Goal: Task Accomplishment & Management: Use online tool/utility

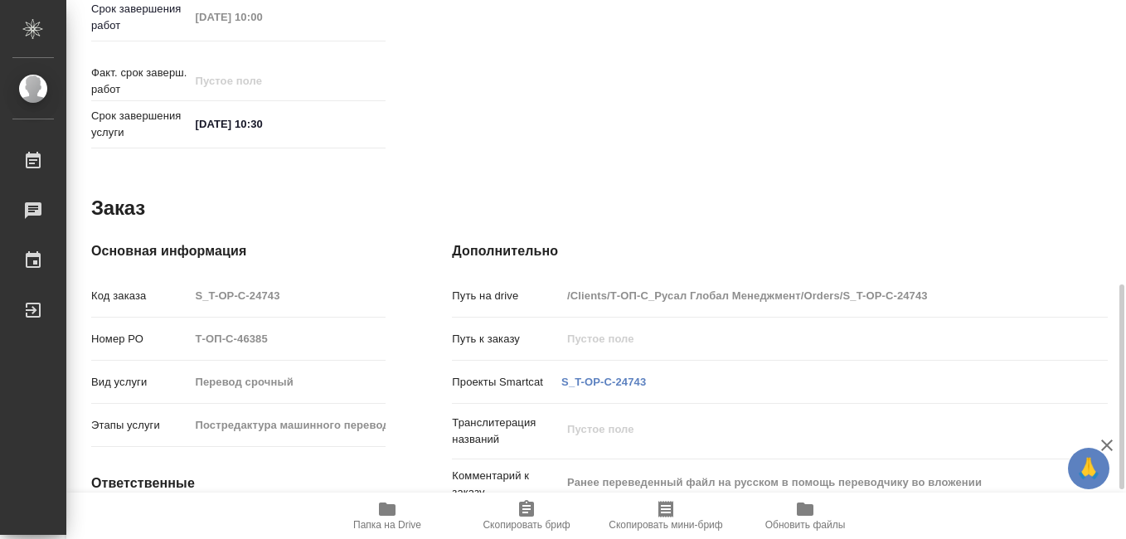
scroll to position [876, 0]
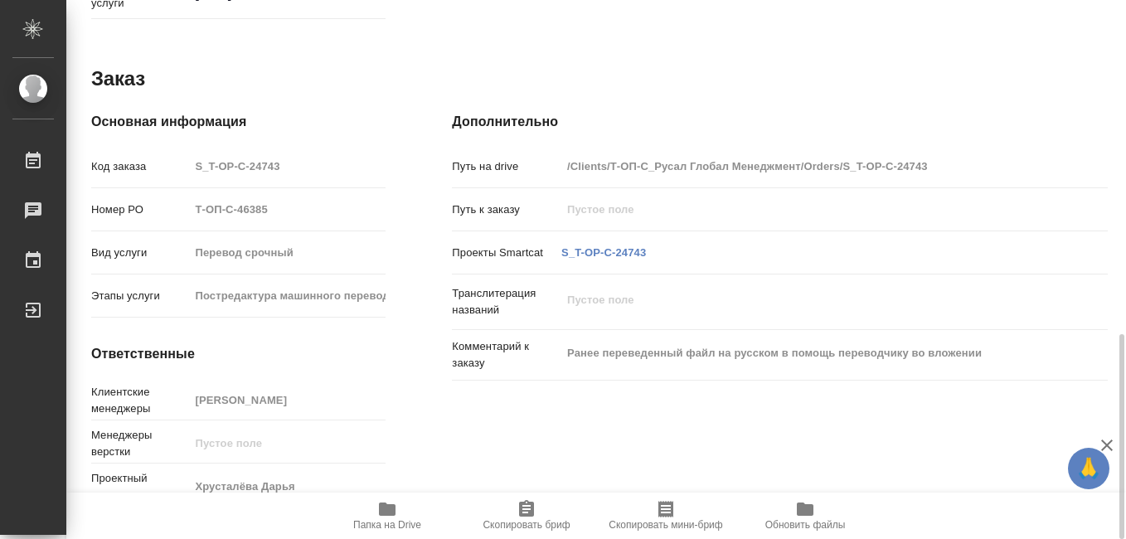
click at [379, 513] on icon "button" at bounding box center [387, 509] width 20 height 20
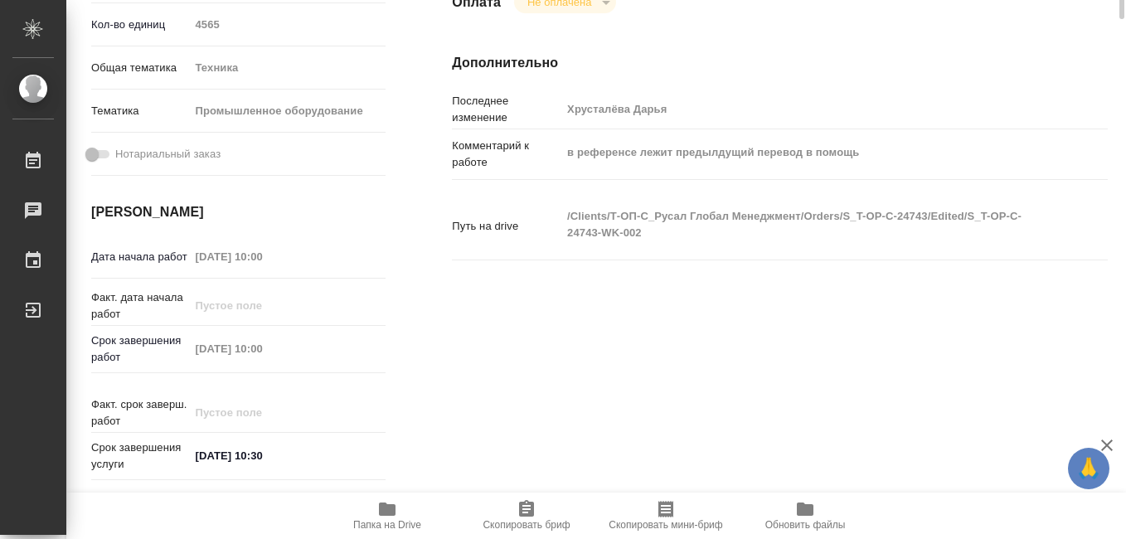
scroll to position [0, 0]
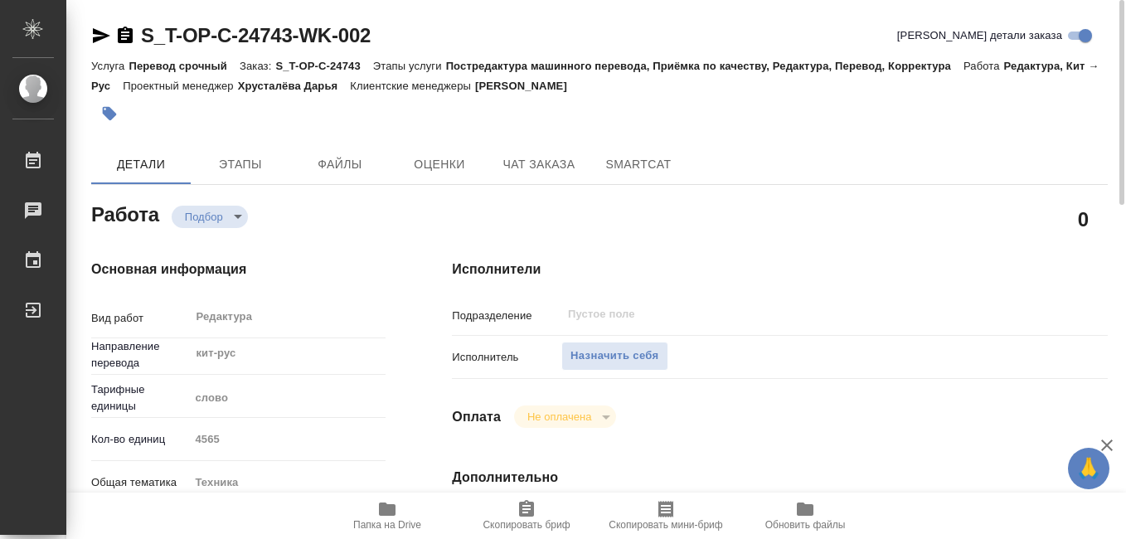
click at [668, 518] on icon "button" at bounding box center [666, 509] width 20 height 20
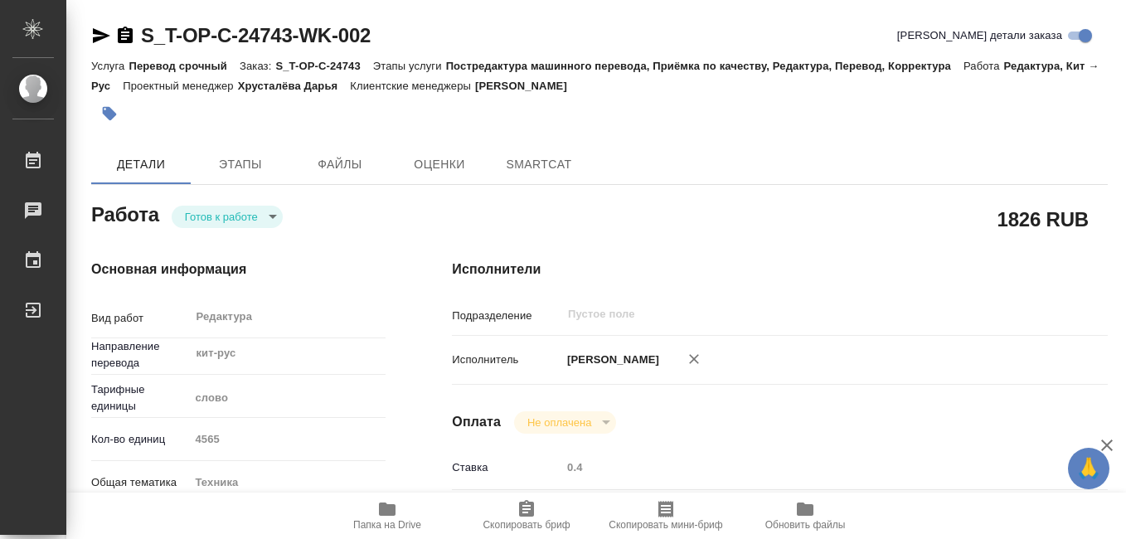
type textarea "x"
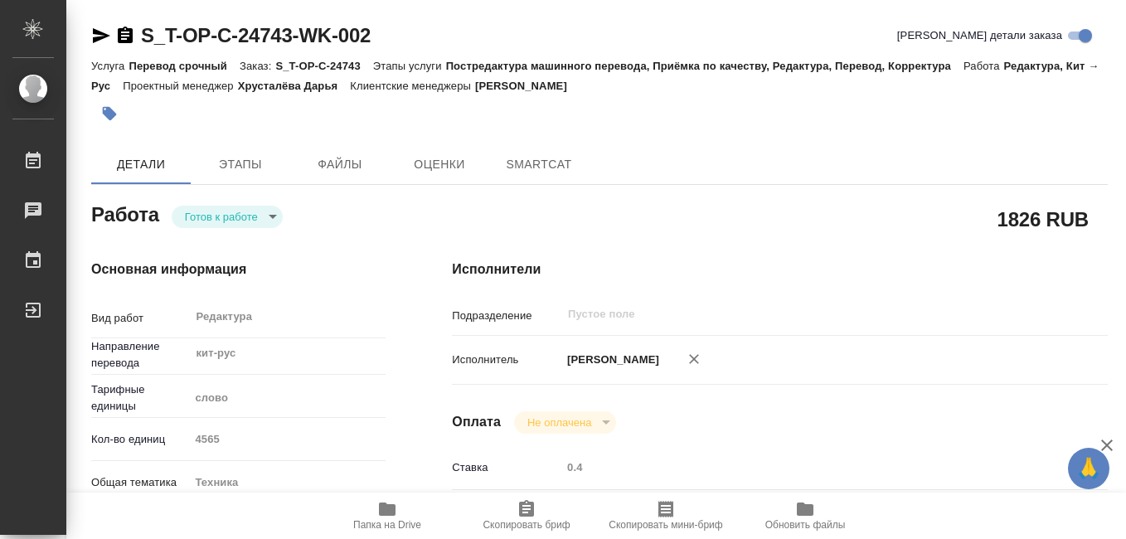
type textarea "x"
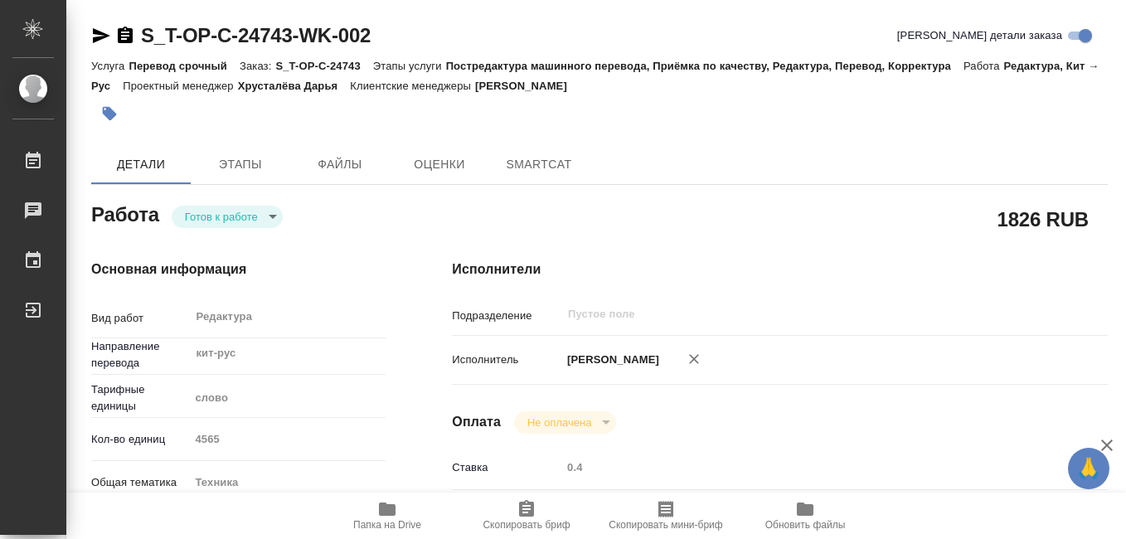
type textarea "x"
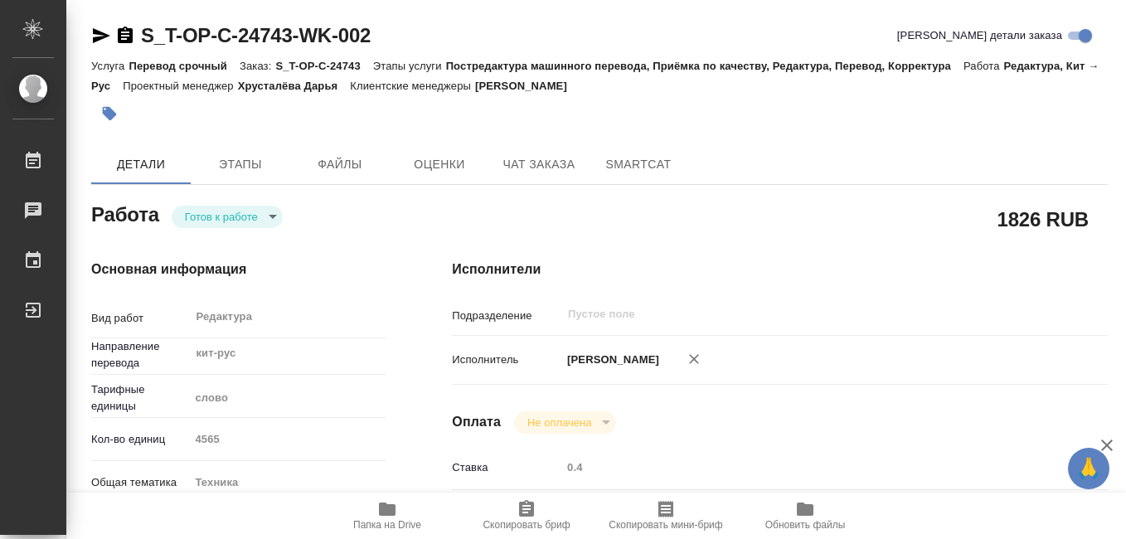
type textarea "x"
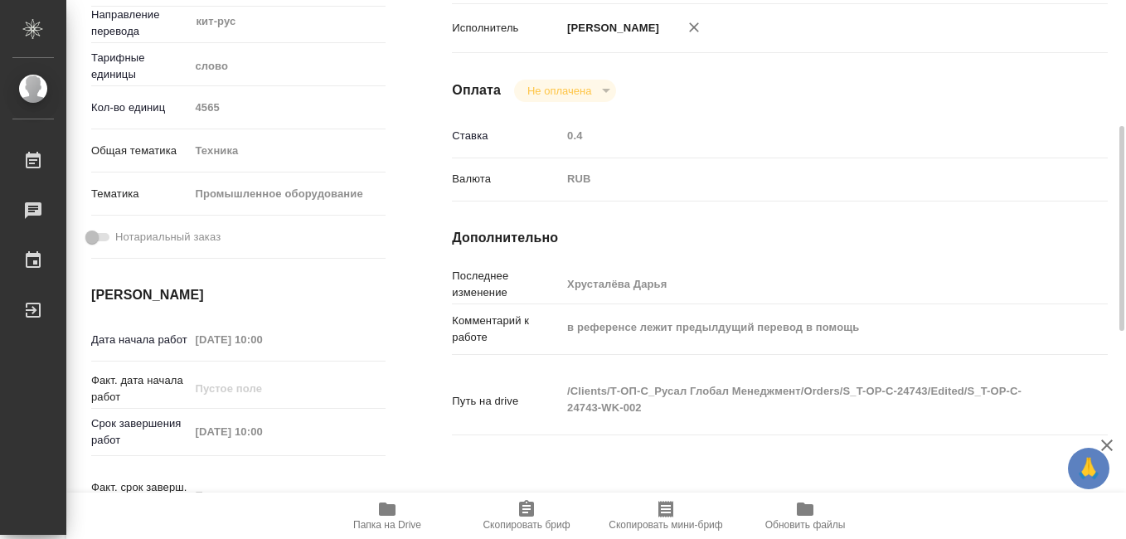
type textarea "x"
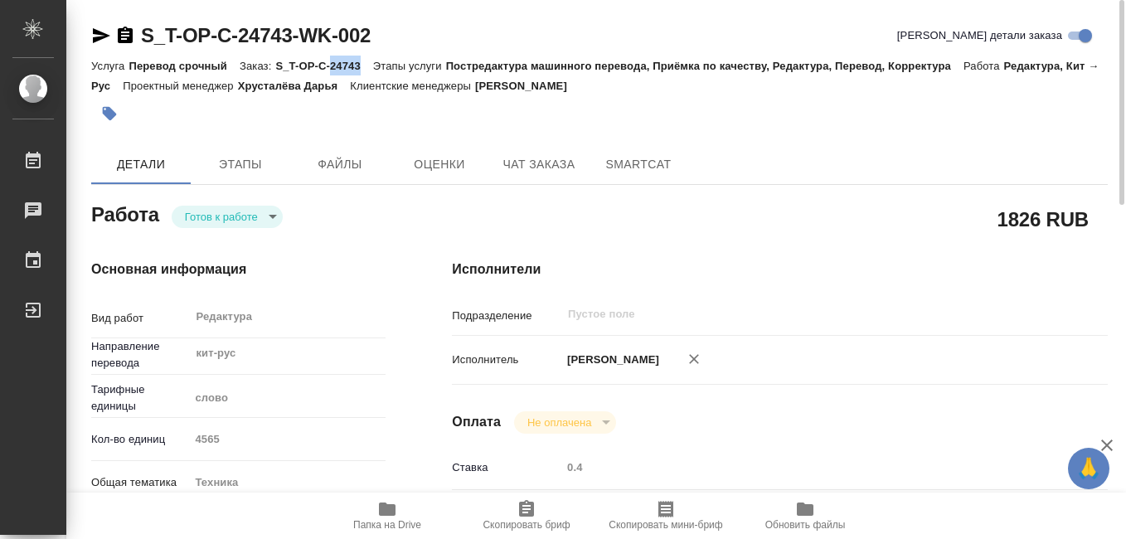
drag, startPoint x: 330, startPoint y: 66, endPoint x: 361, endPoint y: 66, distance: 30.7
click at [361, 66] on p "S_T-OP-C-24743" at bounding box center [323, 66] width 97 height 12
drag, startPoint x: 361, startPoint y: 66, endPoint x: 349, endPoint y: 66, distance: 11.6
copy p "24743"
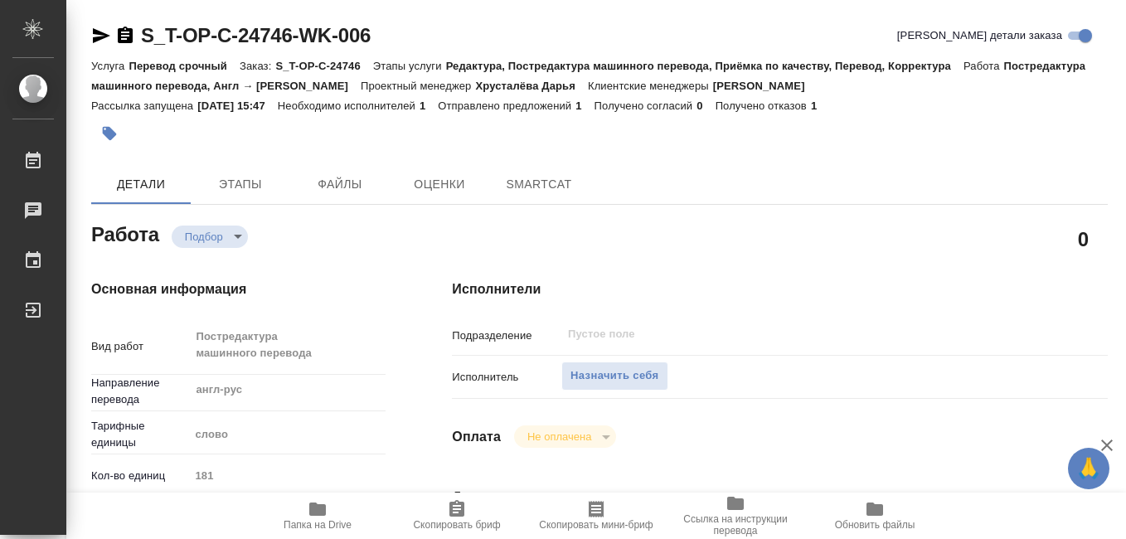
type textarea "x"
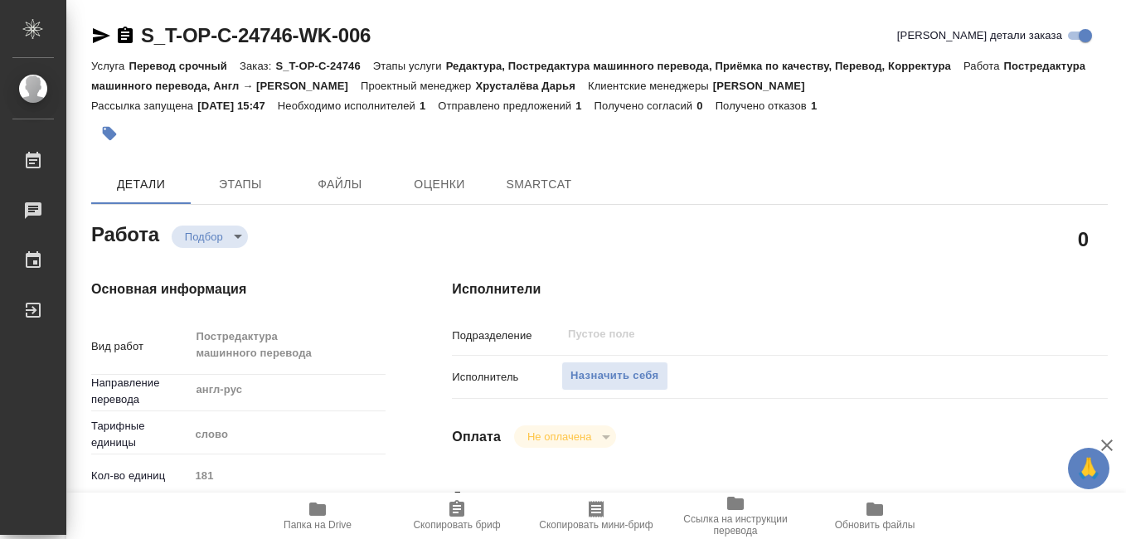
type textarea "x"
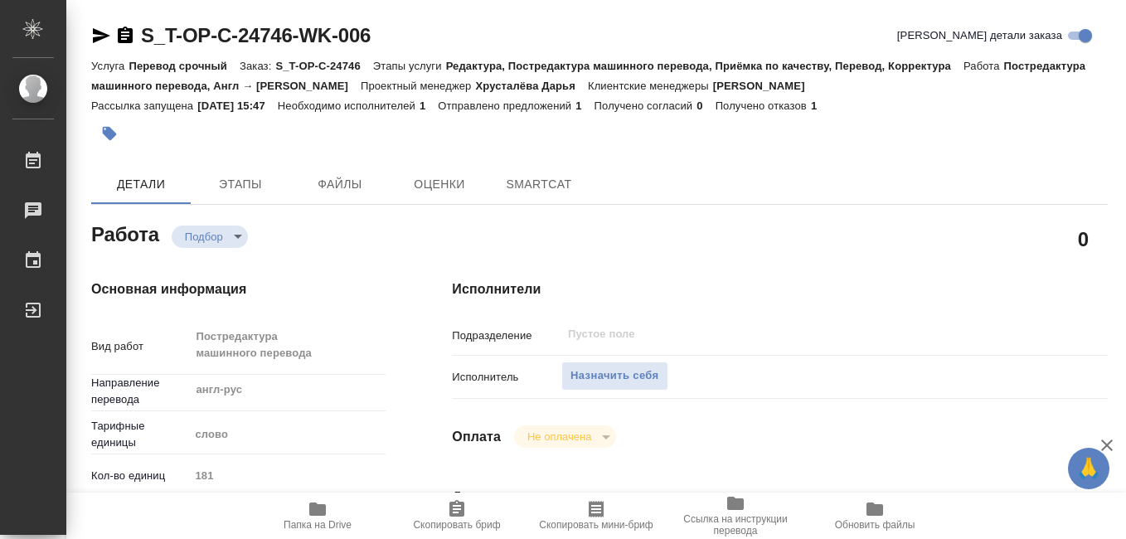
type textarea "x"
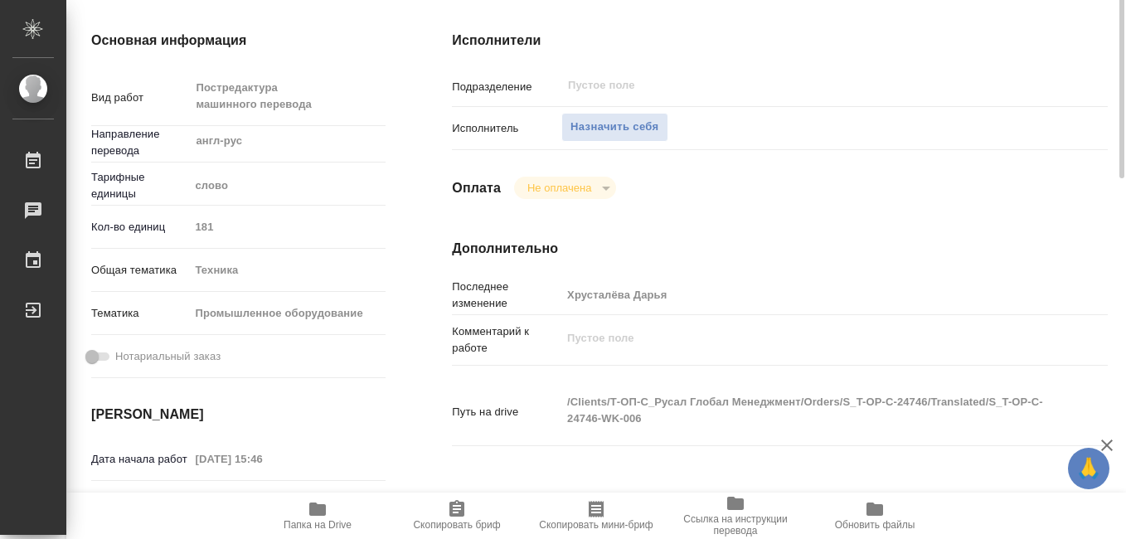
type textarea "x"
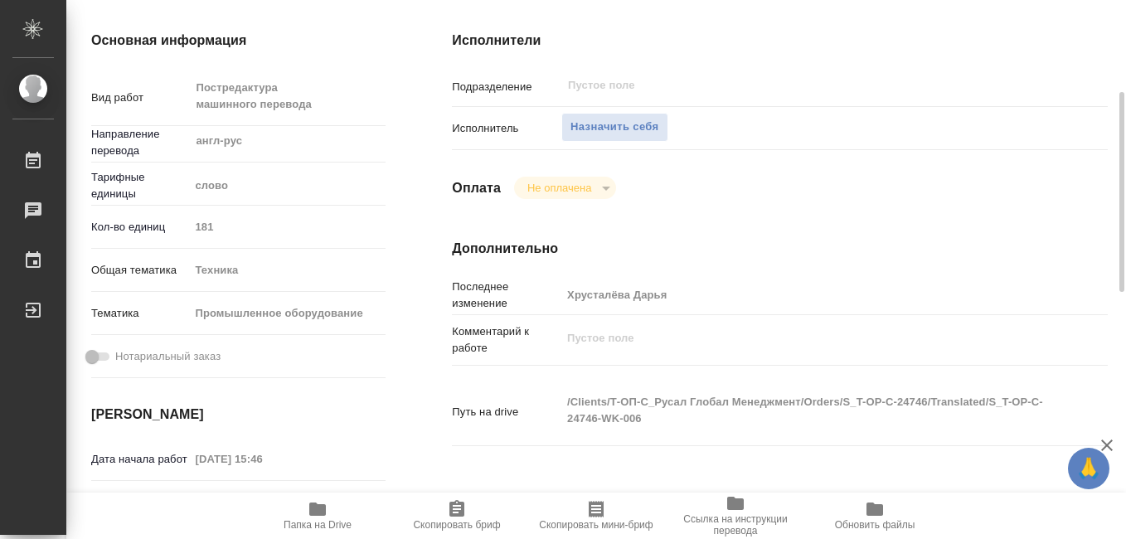
scroll to position [415, 0]
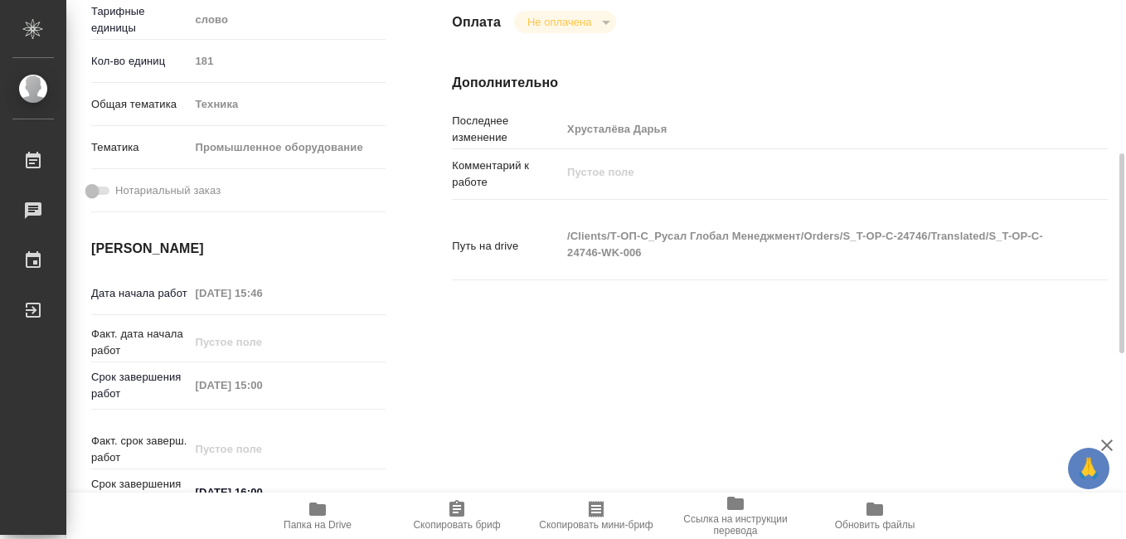
type textarea "x"
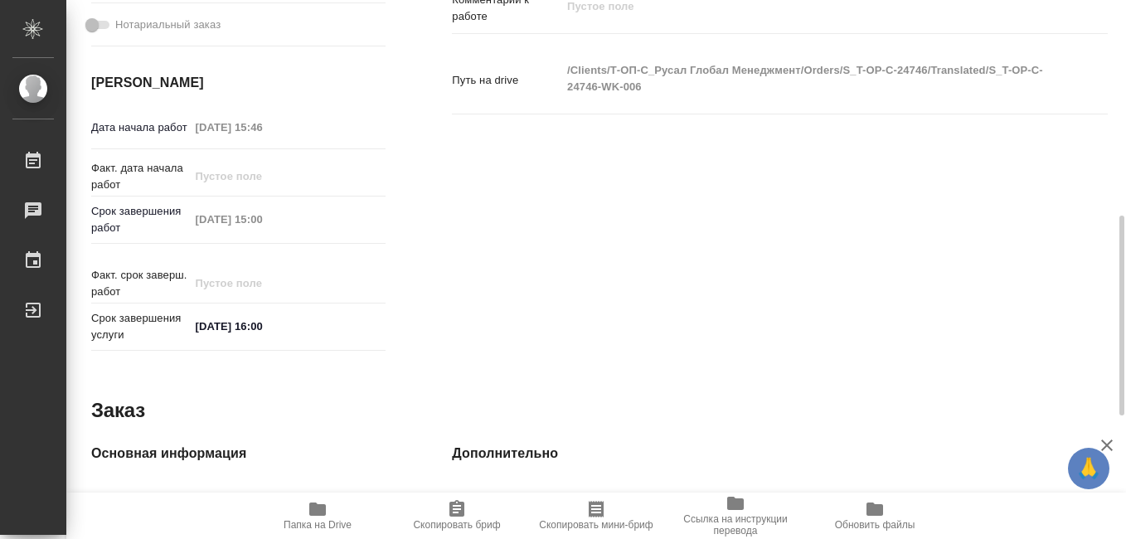
scroll to position [830, 0]
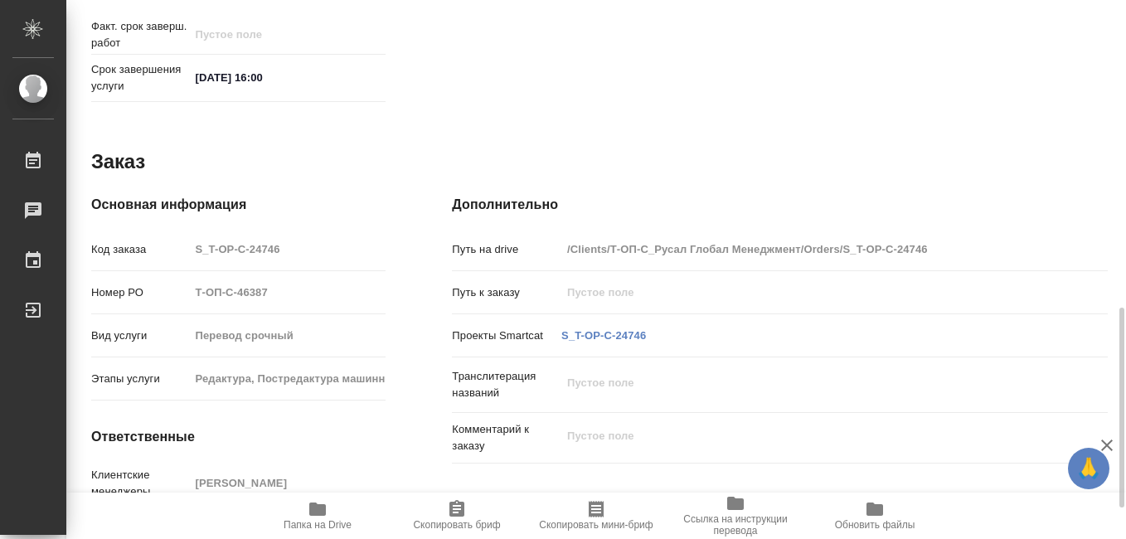
click at [314, 513] on icon "button" at bounding box center [317, 509] width 17 height 13
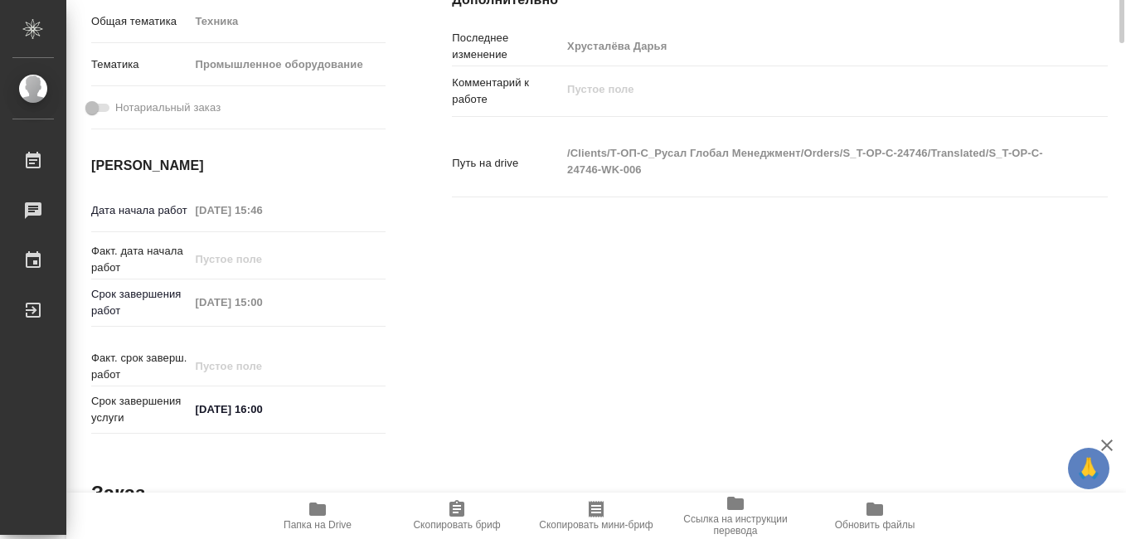
scroll to position [166, 0]
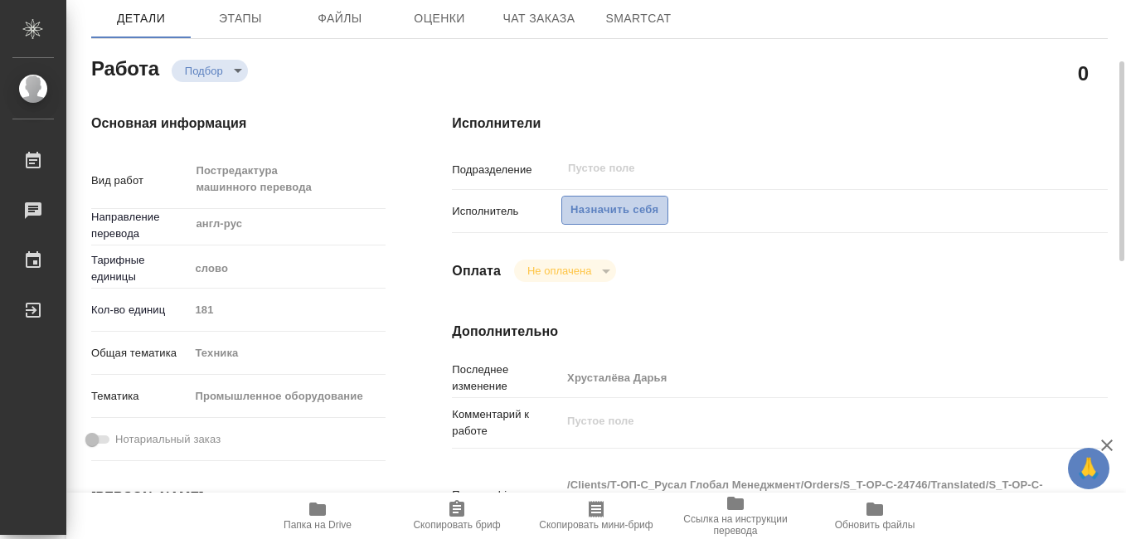
click at [598, 213] on span "Назначить себя" at bounding box center [615, 210] width 88 height 19
type textarea "x"
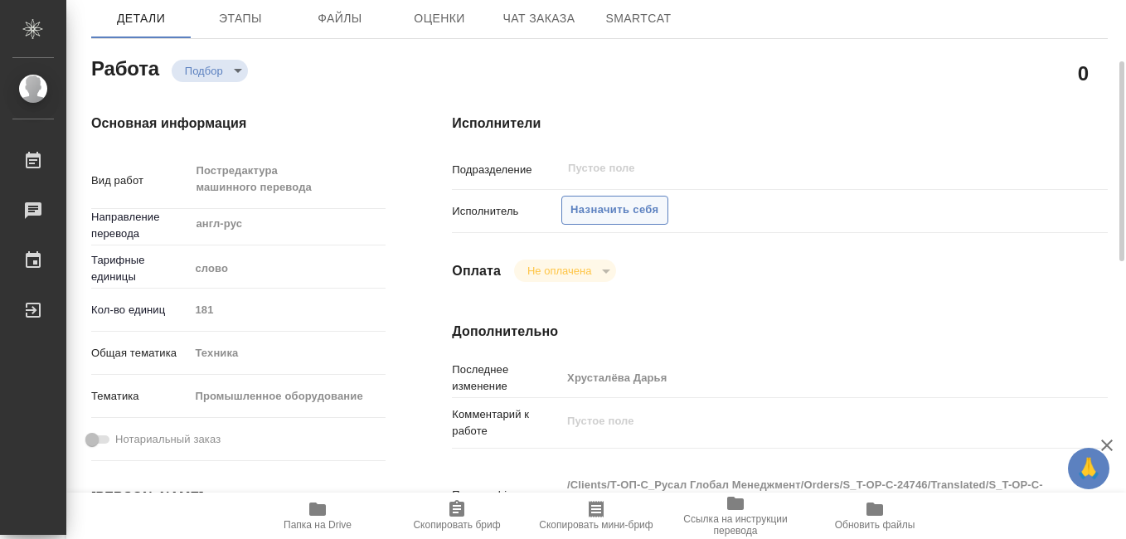
type textarea "x"
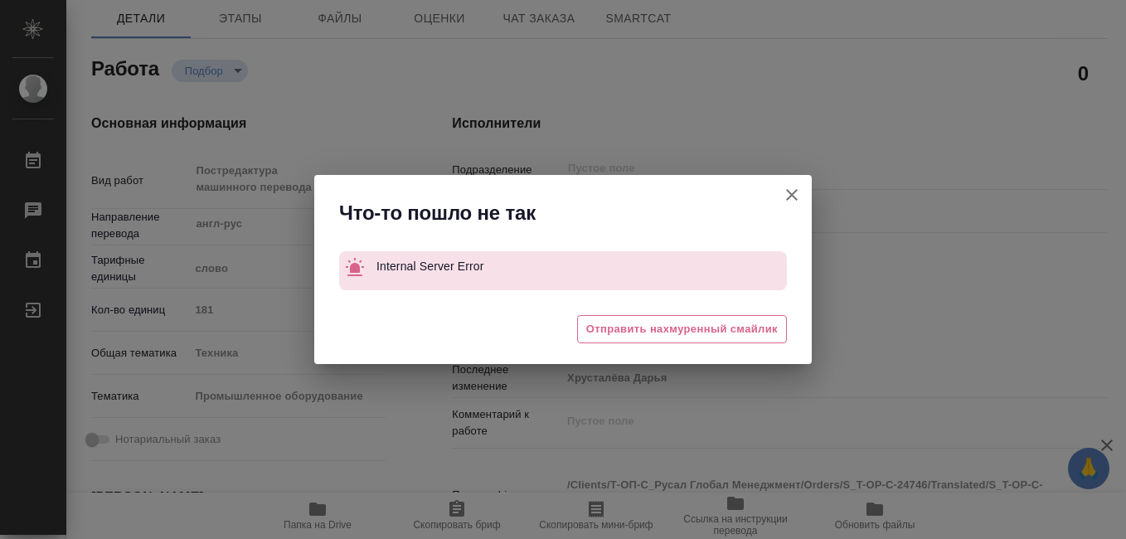
click at [791, 199] on icon "button" at bounding box center [792, 195] width 20 height 20
type textarea "x"
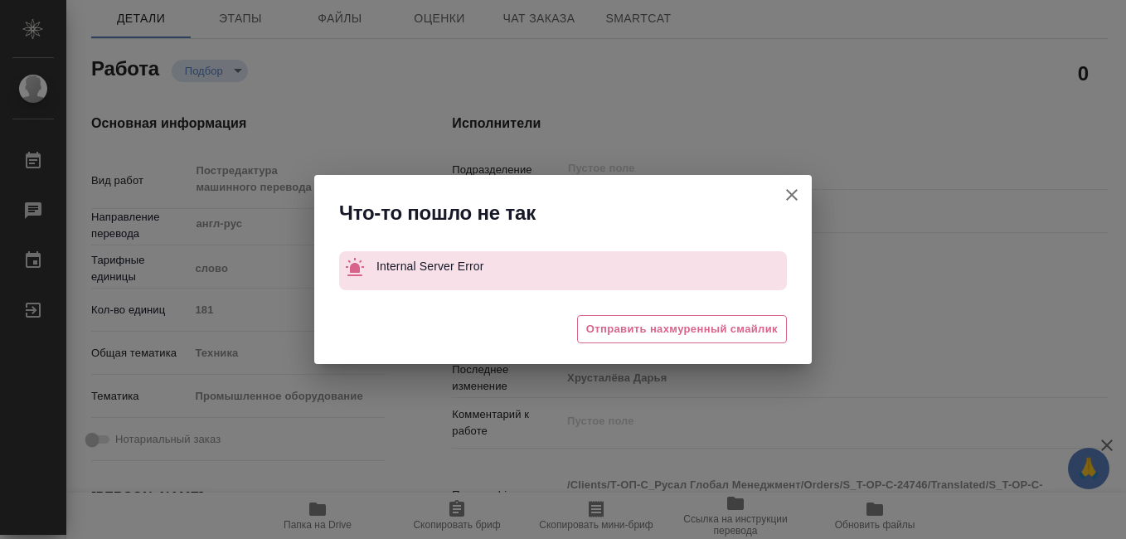
type textarea "x"
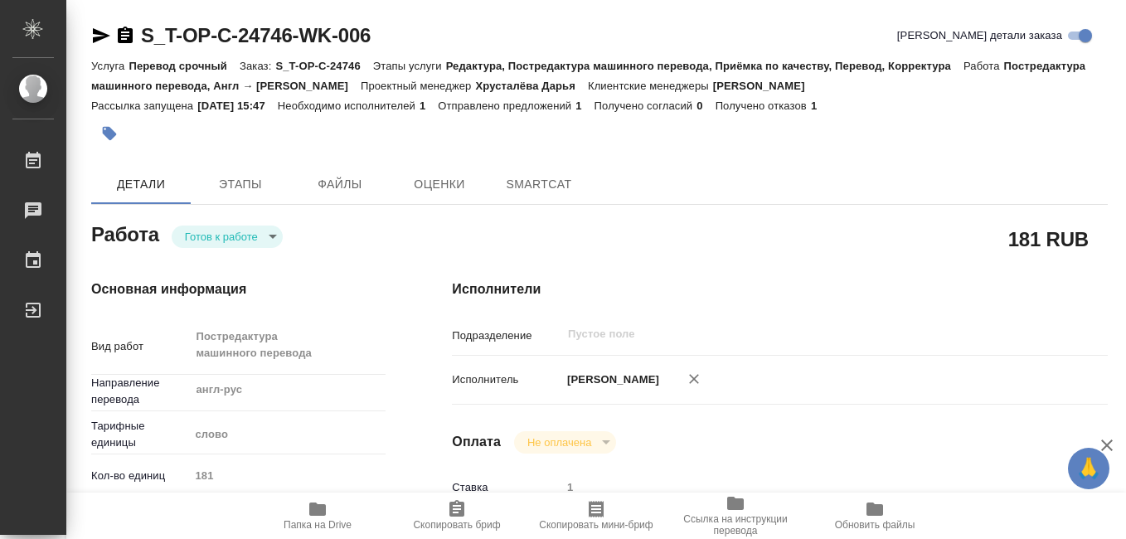
type textarea "x"
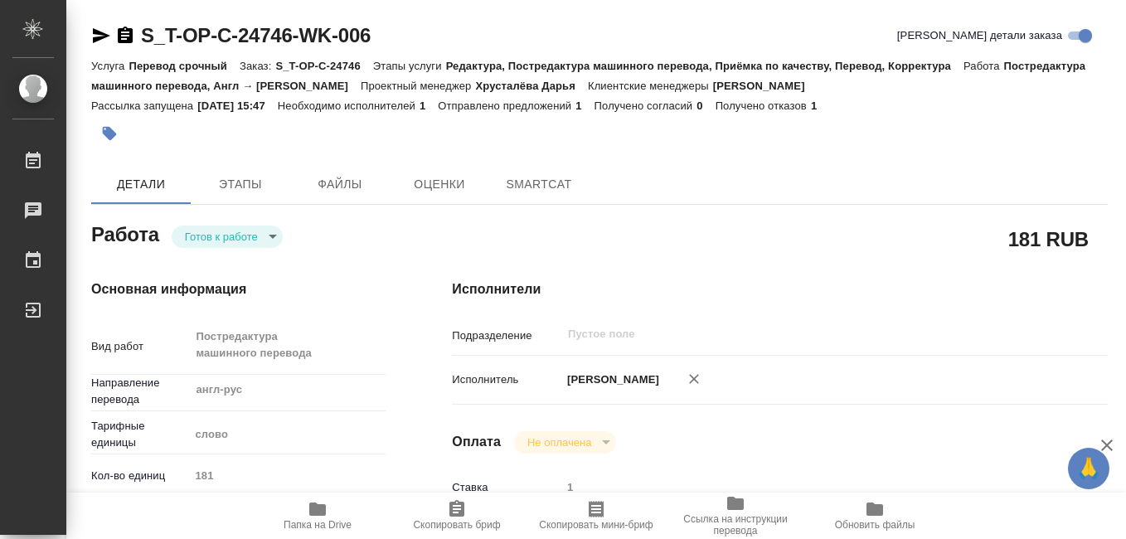
type textarea "x"
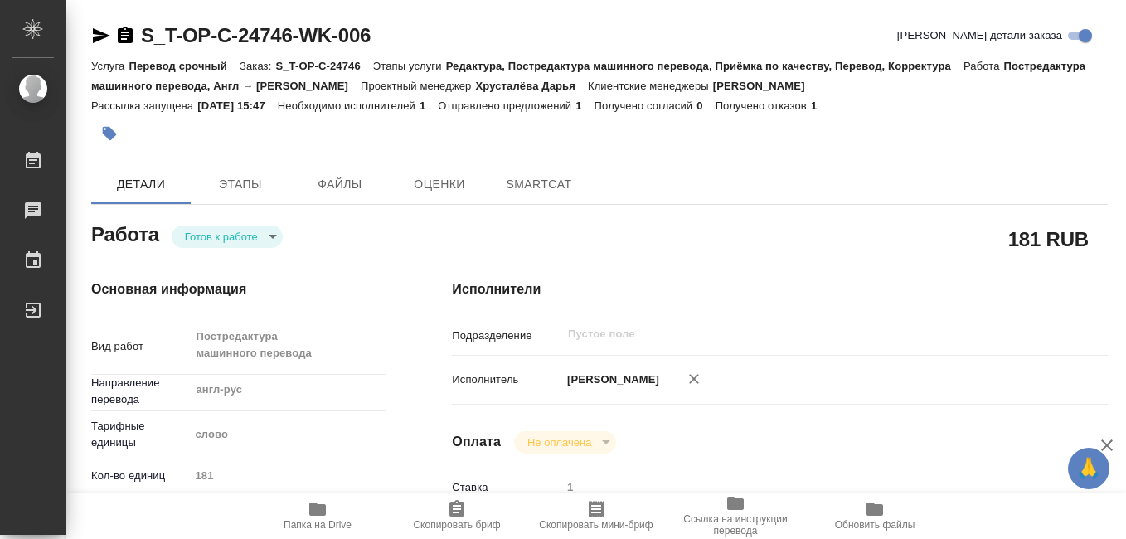
type textarea "x"
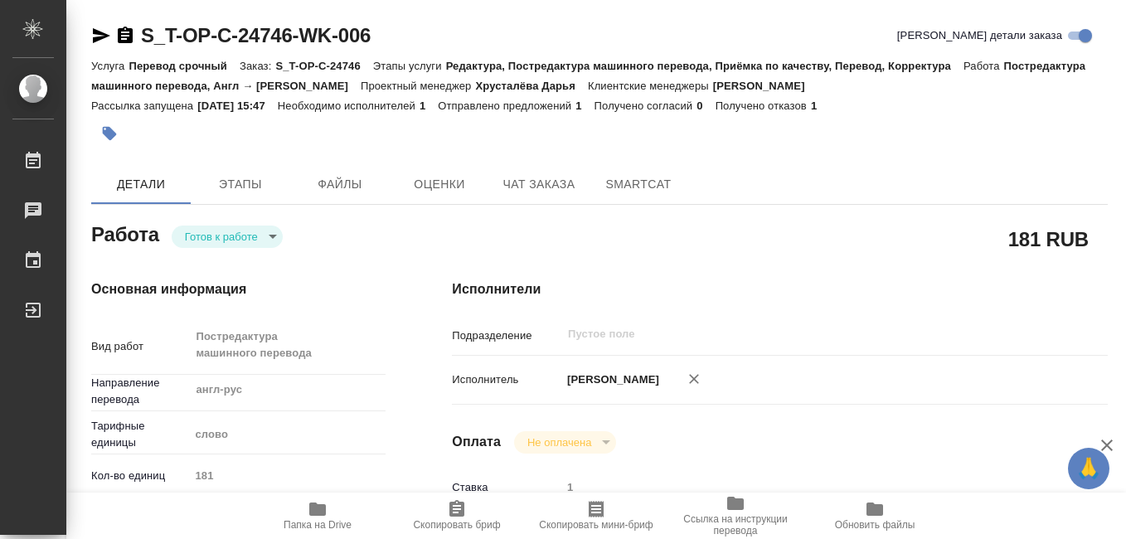
type textarea "x"
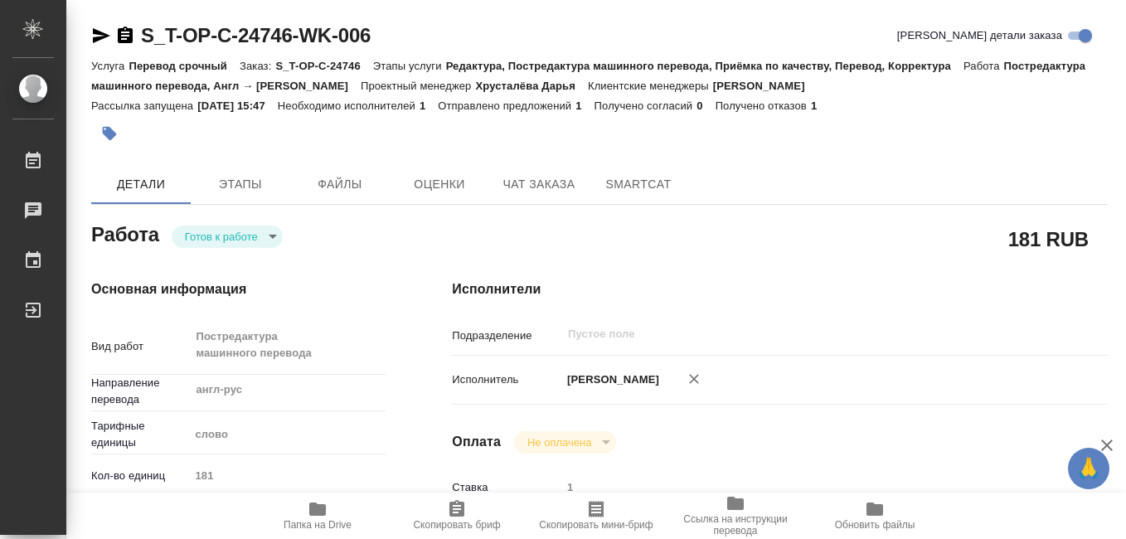
type textarea "x"
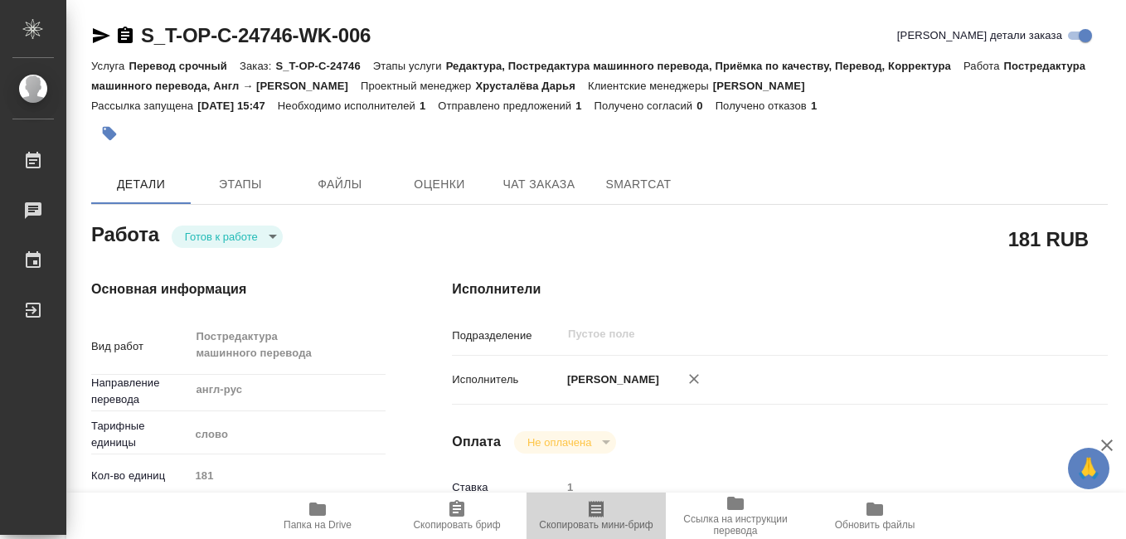
click at [591, 512] on icon "button" at bounding box center [596, 509] width 15 height 17
type textarea "x"
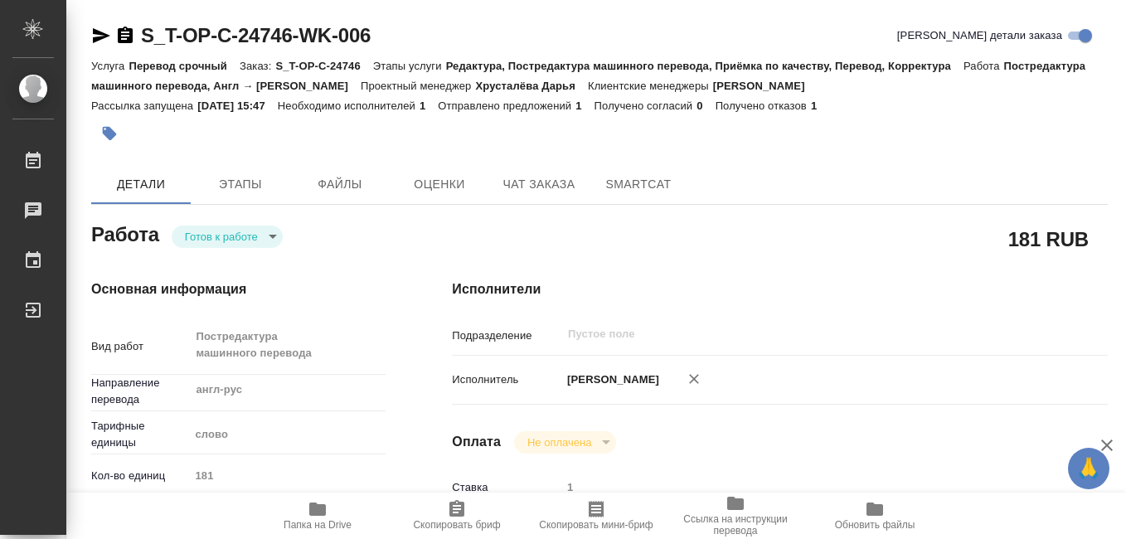
type textarea "x"
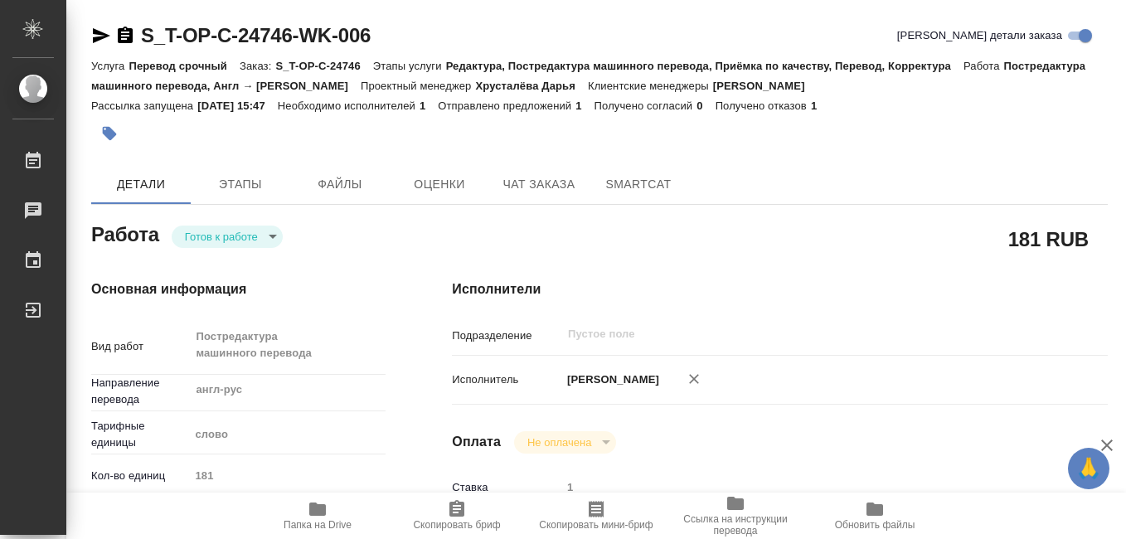
type textarea "x"
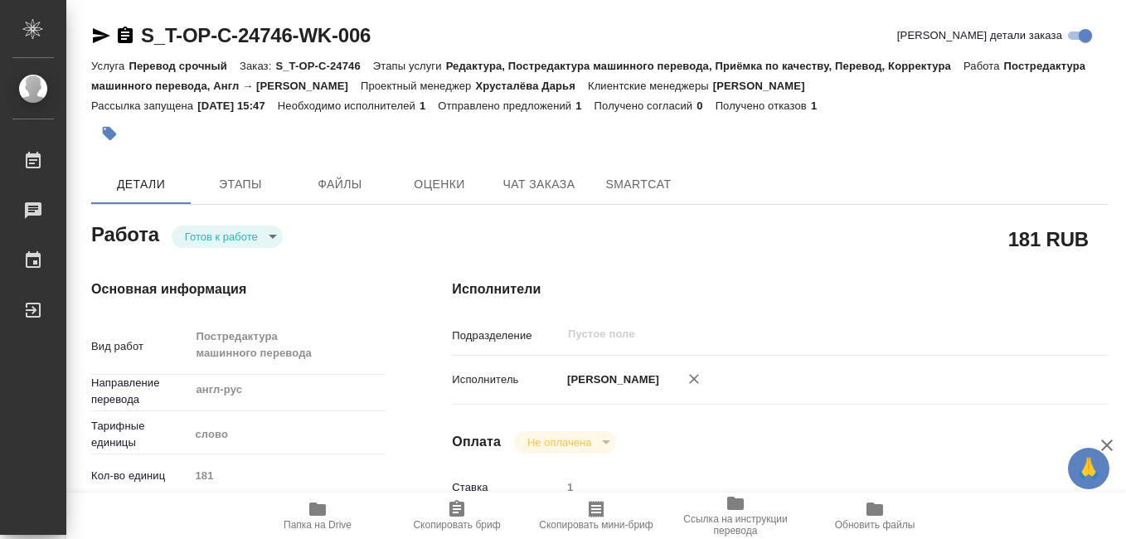
type textarea "x"
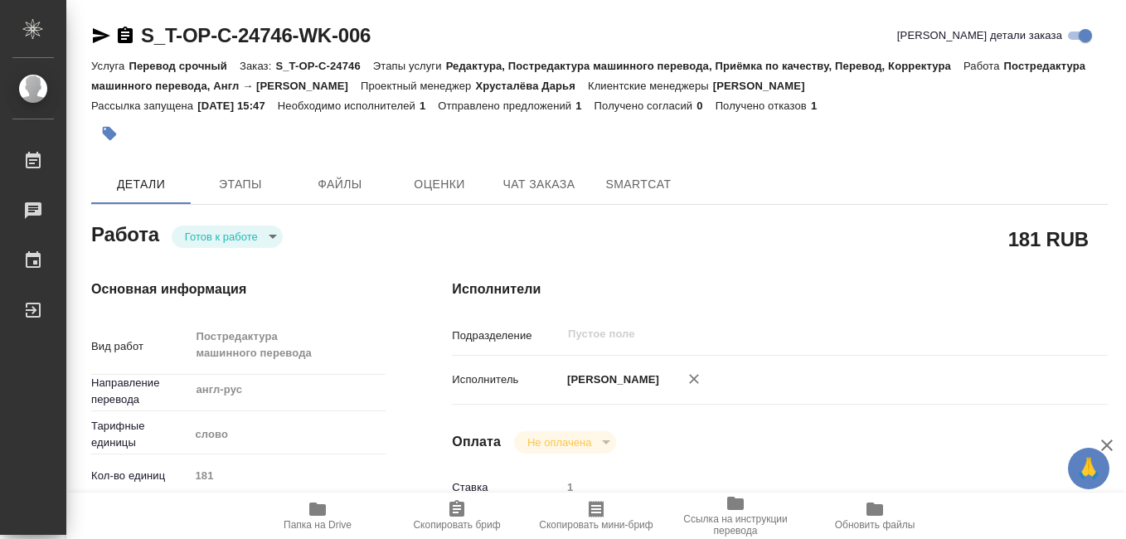
type textarea "x"
